Goal: Task Accomplishment & Management: Use online tool/utility

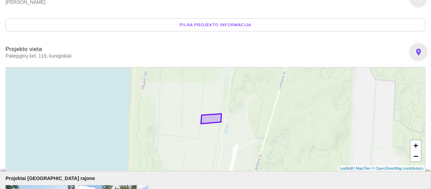
scroll to position [171, 0]
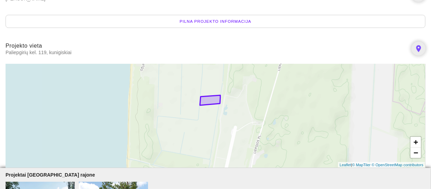
drag, startPoint x: 253, startPoint y: 100, endPoint x: 255, endPoint y: 89, distance: 10.9
click at [255, 89] on div "+ − Leaflet | © MapTiler © OpenStreetMap contributors" at bounding box center [216, 116] width 420 height 104
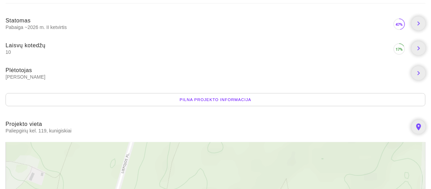
scroll to position [0, 0]
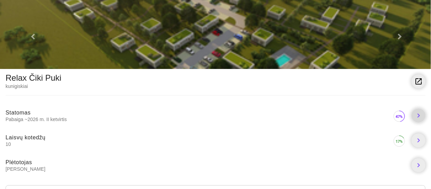
click at [416, 112] on icon "chevron_right" at bounding box center [418, 116] width 8 height 8
click at [419, 139] on icon "chevron_right" at bounding box center [418, 141] width 8 height 8
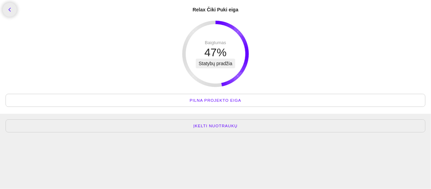
click at [229, 124] on span "Įkelti nuotraukų" at bounding box center [215, 126] width 44 height 7
